Goal: Task Accomplishment & Management: Complete application form

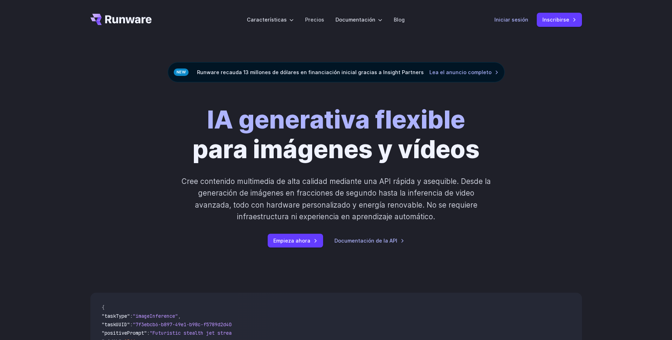
click at [514, 20] on font "Iniciar sesión" at bounding box center [512, 20] width 34 height 6
click at [304, 241] on font "Empieza ahora" at bounding box center [291, 241] width 37 height 6
